Goal: Information Seeking & Learning: Learn about a topic

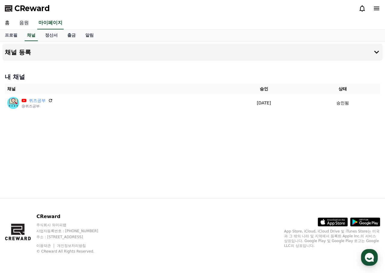
click at [28, 24] on link "음원" at bounding box center [23, 23] width 19 height 13
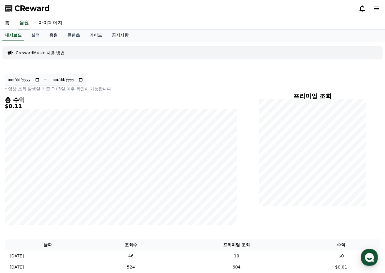
click at [55, 39] on link "음원" at bounding box center [53, 35] width 18 height 11
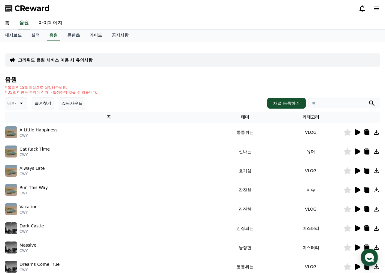
click at [19, 105] on icon at bounding box center [20, 103] width 7 height 7
click at [16, 168] on button "잔잔한" at bounding box center [14, 166] width 17 height 13
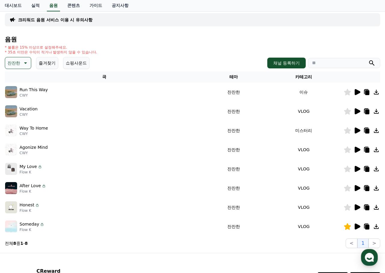
scroll to position [90, 0]
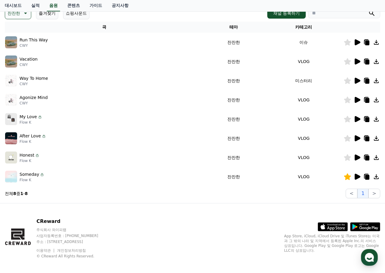
click at [346, 81] on icon at bounding box center [347, 81] width 7 height 7
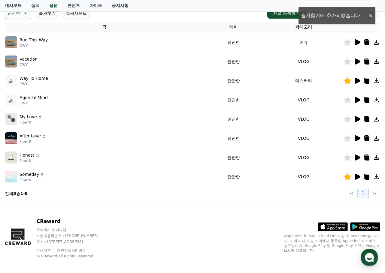
click at [357, 118] on icon at bounding box center [358, 119] width 6 height 6
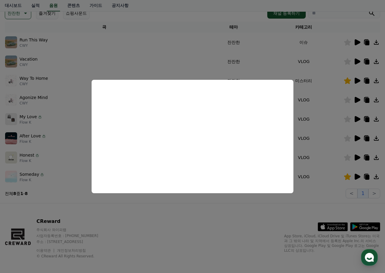
click at [229, 218] on button "close modal" at bounding box center [192, 136] width 385 height 273
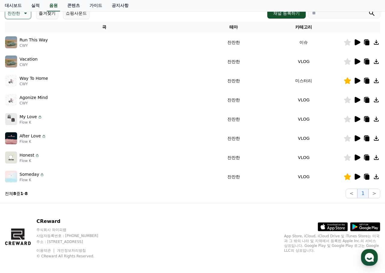
click at [348, 120] on icon at bounding box center [347, 119] width 7 height 7
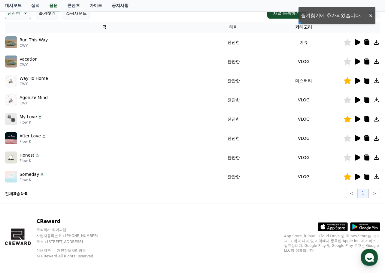
click at [366, 120] on icon at bounding box center [367, 119] width 4 height 5
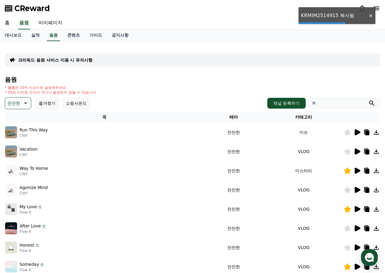
click at [339, 105] on input "search" at bounding box center [344, 103] width 72 height 10
paste input "**********"
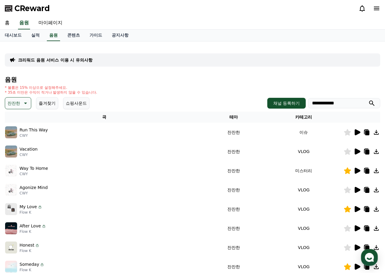
type input "**********"
